Goal: Transaction & Acquisition: Purchase product/service

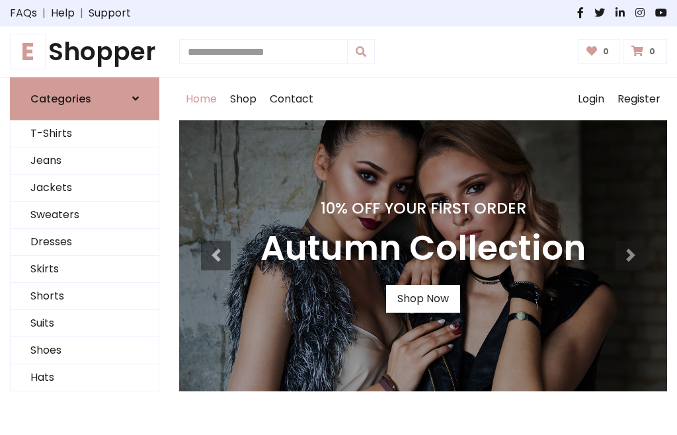
click at [339, 218] on h4 "10% Off Your First Order" at bounding box center [423, 208] width 325 height 19
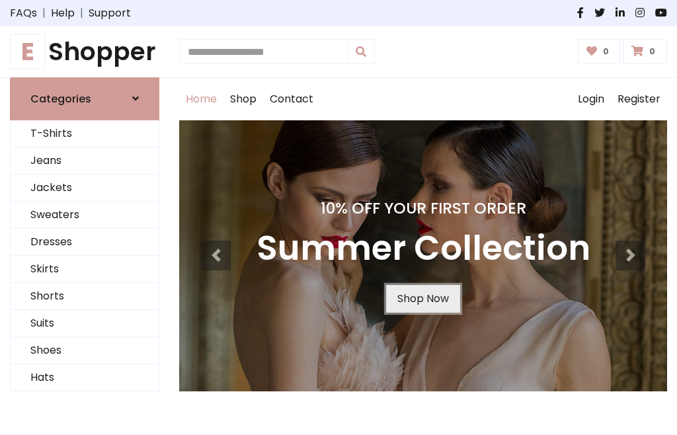
click at [423, 298] on link "Shop Now" at bounding box center [423, 299] width 74 height 28
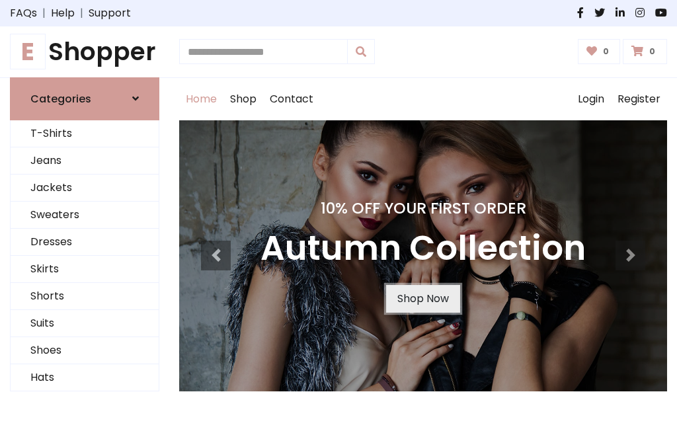
click at [423, 298] on link "Shop Now" at bounding box center [423, 299] width 74 height 28
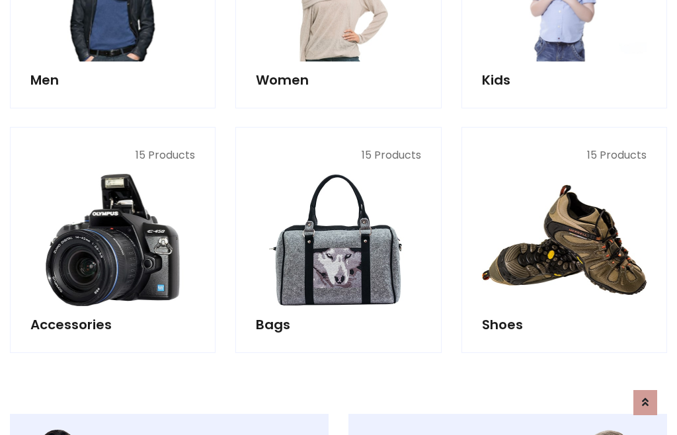
scroll to position [1319, 0]
